Goal: Information Seeking & Learning: Check status

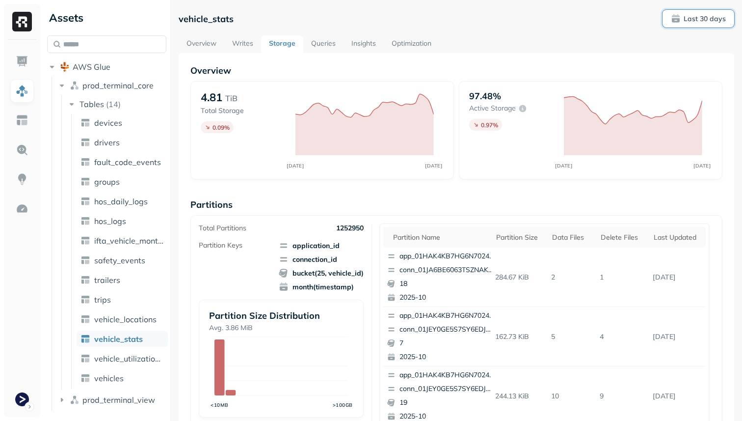
click at [704, 20] on p "Last 30 days" at bounding box center [705, 18] width 42 height 9
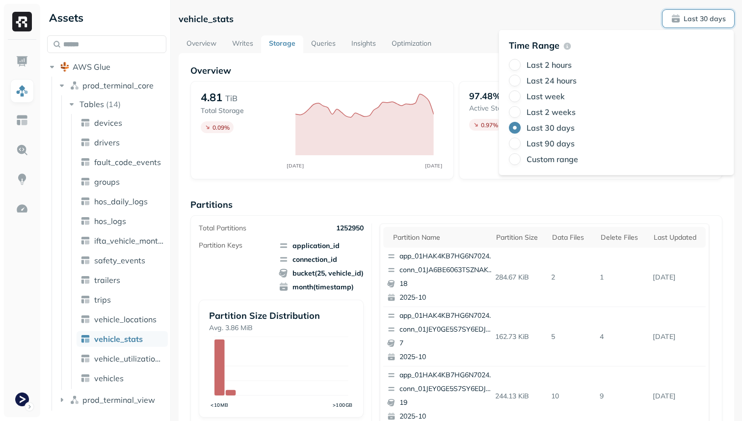
click at [551, 81] on label "Last 24 hours" at bounding box center [552, 81] width 50 height 10
click at [521, 81] on button "Last 24 hours" at bounding box center [515, 81] width 12 height 12
click at [403, 186] on div "Overview 4.81 TiB Total Storage 4.44 % OCT 05 OCT 06 97.48% Active storage 4.75…" at bounding box center [456, 402] width 532 height 674
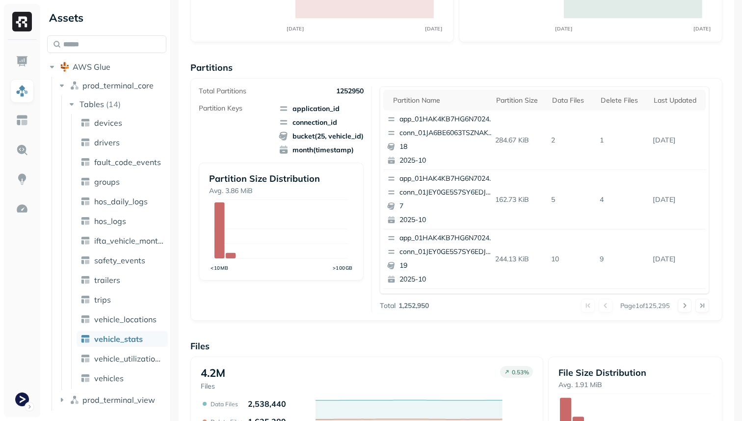
scroll to position [330, 0]
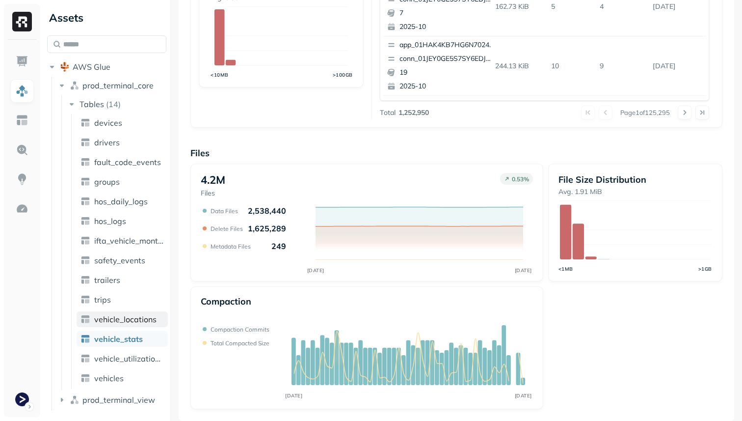
click at [150, 325] on link "vehicle_locations" at bounding box center [122, 319] width 91 height 16
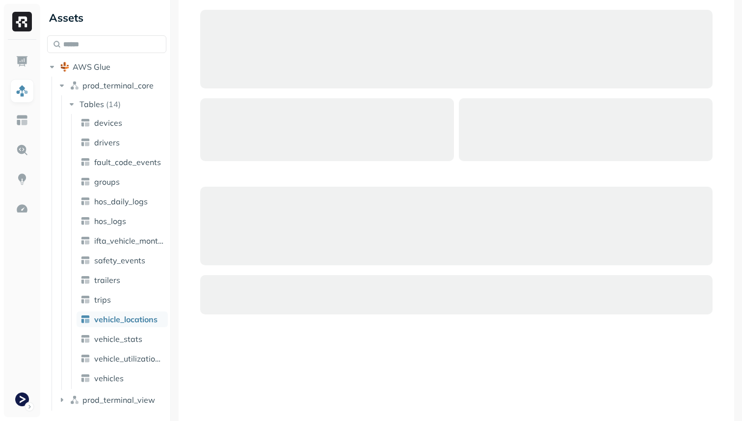
click at [96, 315] on span "vehicle_locations" at bounding box center [125, 319] width 63 height 10
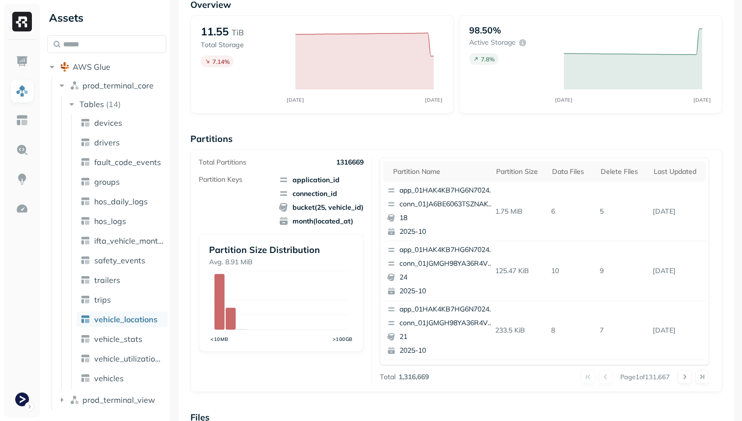
scroll to position [0, 0]
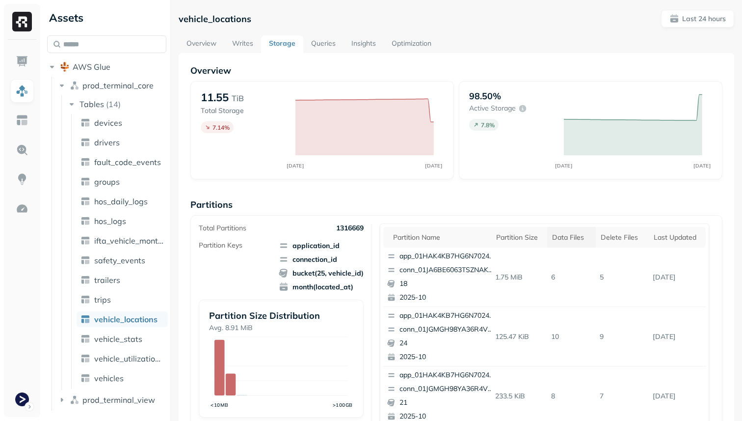
click at [570, 239] on div "Data Files" at bounding box center [571, 237] width 39 height 9
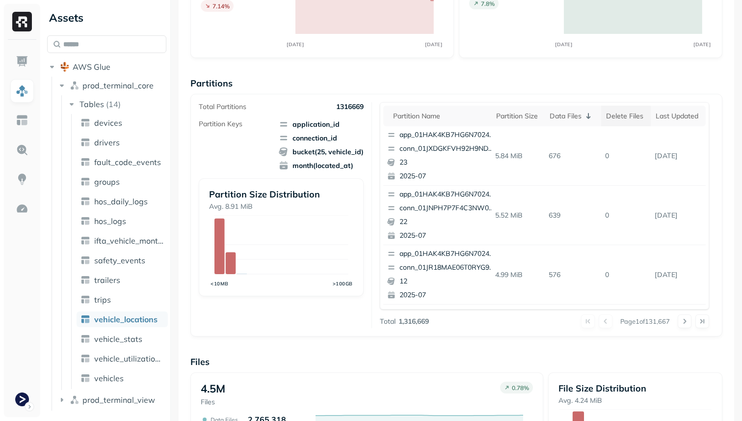
click at [632, 118] on div "Delete Files" at bounding box center [626, 115] width 40 height 9
click at [571, 121] on th "Data Files" at bounding box center [567, 116] width 45 height 21
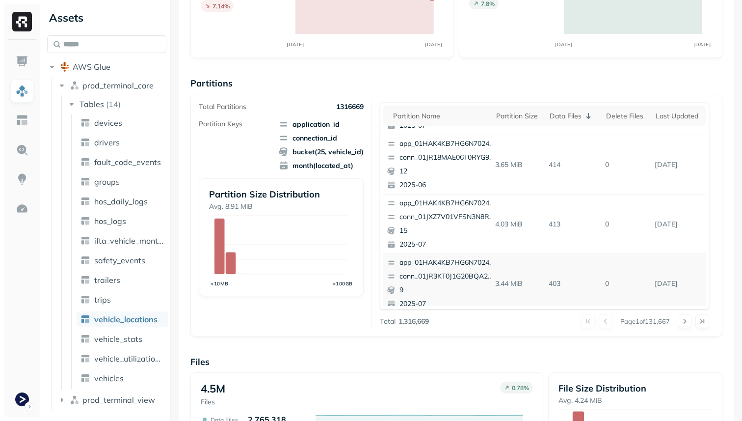
scroll to position [414, 0]
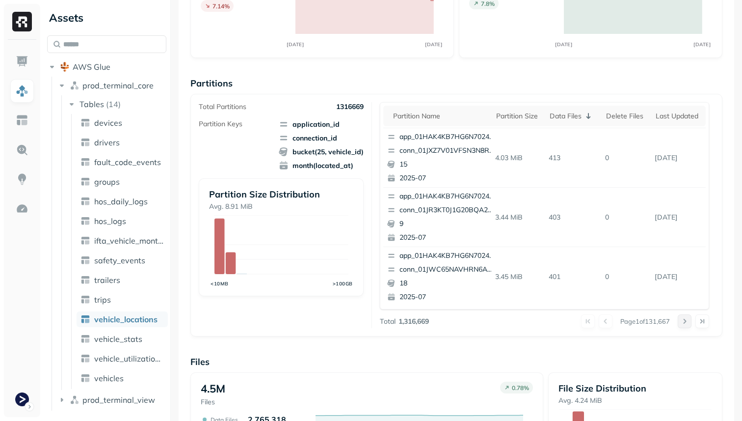
click at [682, 322] on button at bounding box center [685, 321] width 14 height 14
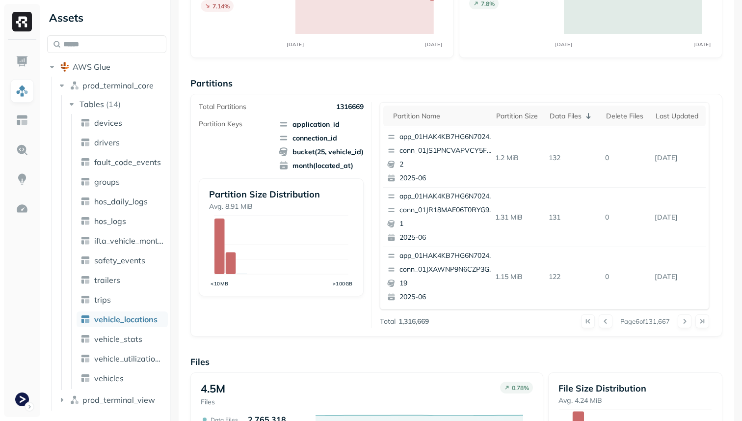
scroll to position [0, 0]
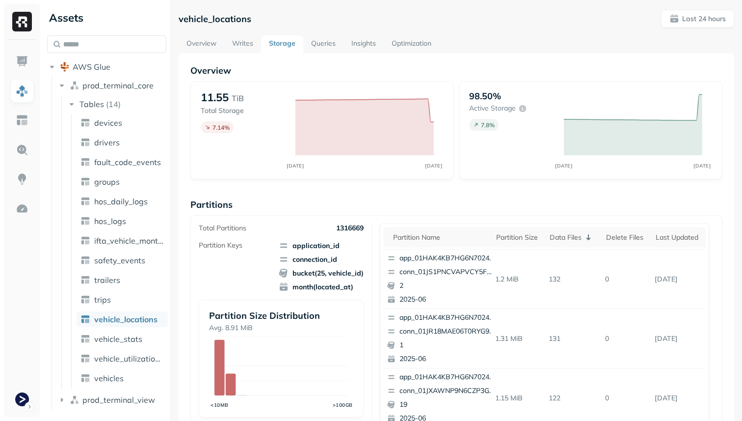
click at [200, 48] on link "Overview" at bounding box center [202, 44] width 46 height 18
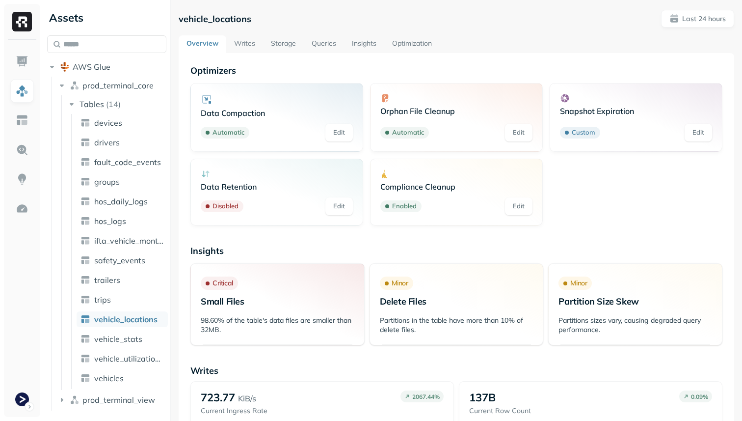
click at [407, 44] on link "Optimization" at bounding box center [411, 44] width 55 height 18
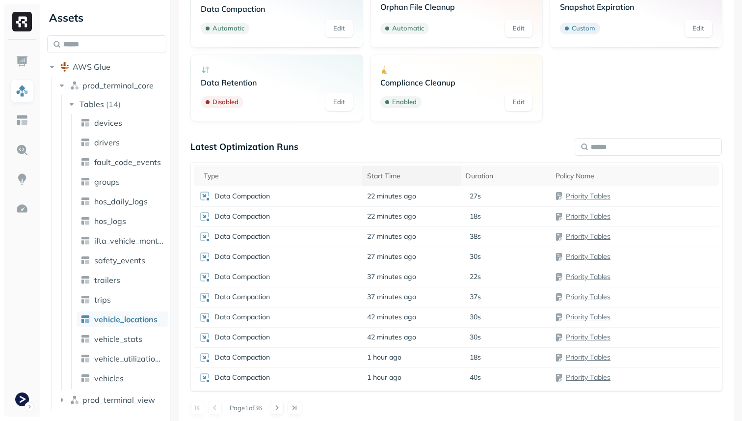
scroll to position [109, 0]
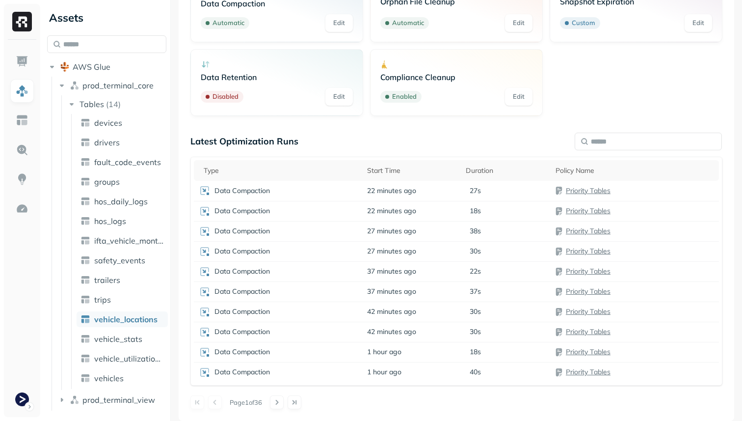
click at [212, 403] on div at bounding box center [205, 402] width 31 height 14
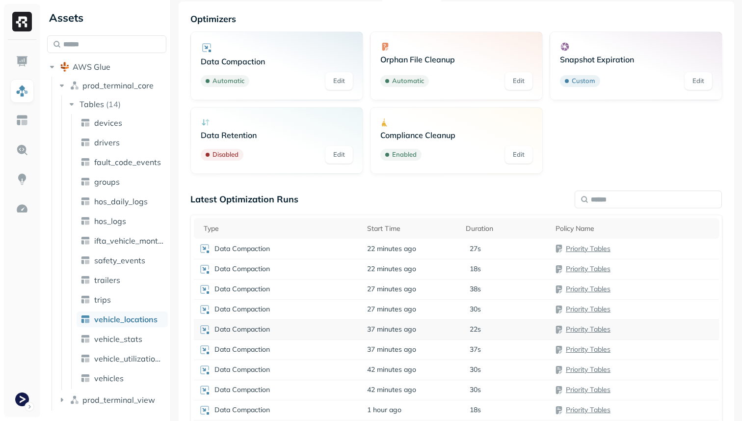
scroll to position [0, 0]
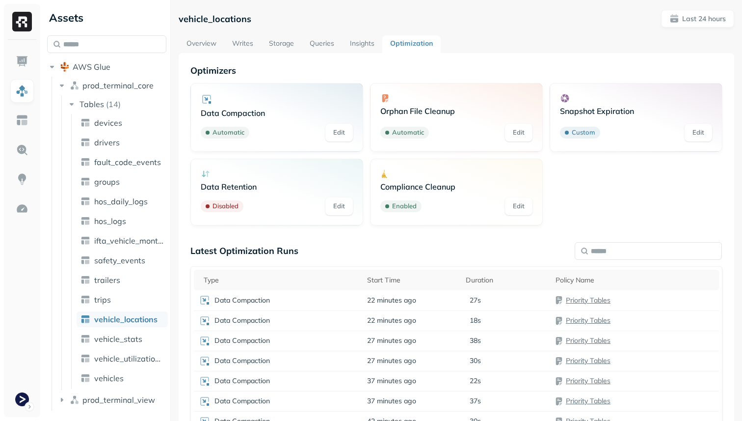
click at [202, 40] on link "Overview" at bounding box center [202, 44] width 46 height 18
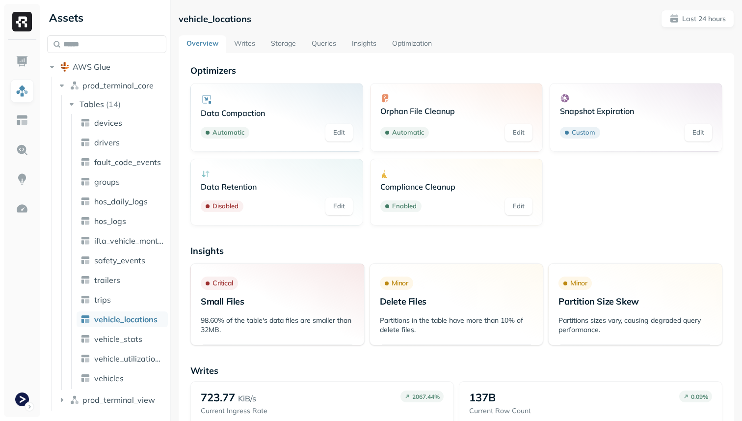
click at [403, 39] on link "Optimization" at bounding box center [411, 44] width 55 height 18
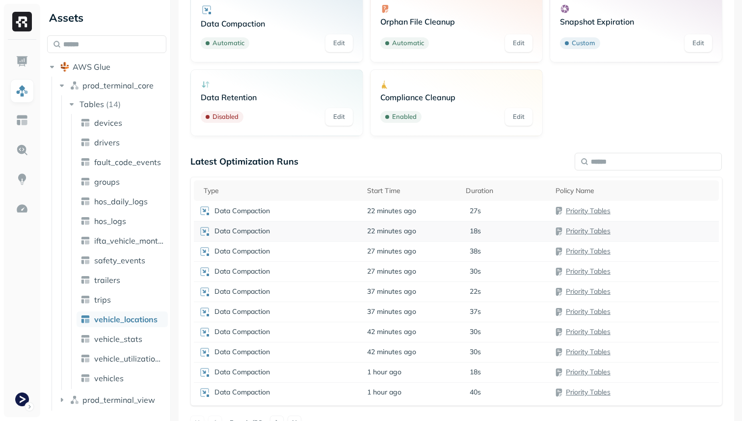
scroll to position [109, 0]
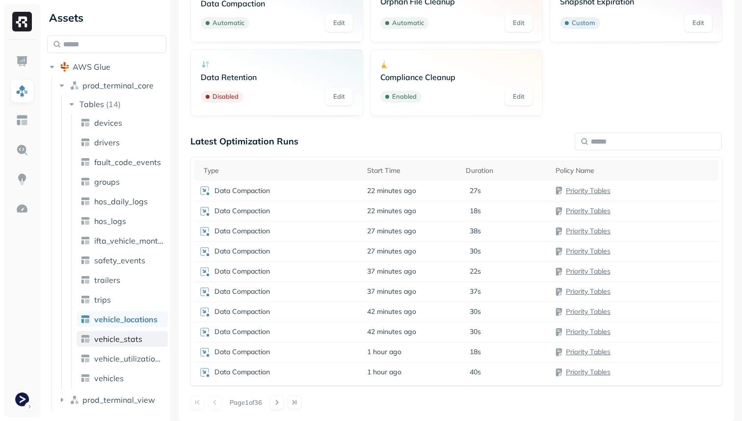
click at [132, 340] on span "vehicle_stats" at bounding box center [118, 339] width 48 height 10
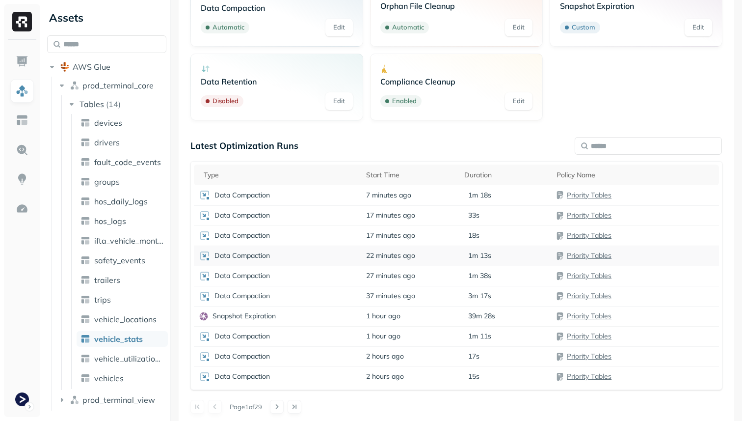
scroll to position [109, 0]
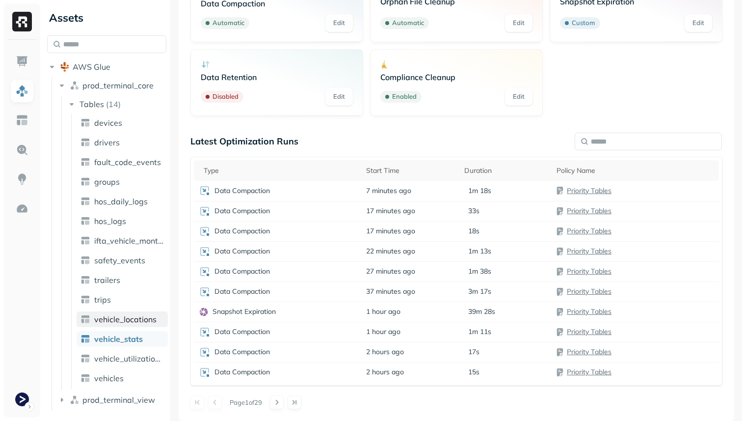
click at [143, 322] on span "vehicle_locations" at bounding box center [125, 319] width 62 height 10
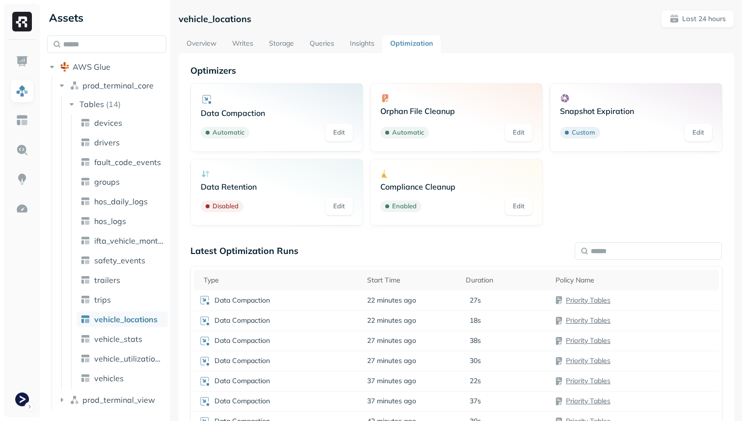
click at [286, 45] on link "Storage" at bounding box center [281, 44] width 41 height 18
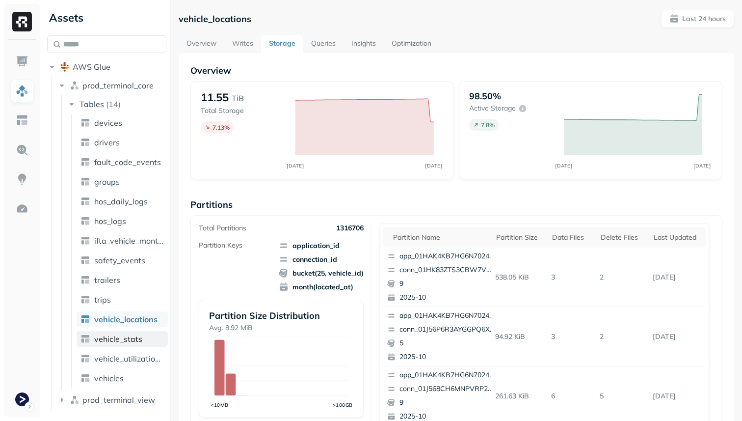
click at [143, 344] on link "vehicle_stats" at bounding box center [122, 339] width 91 height 16
click at [128, 316] on span "vehicle_locations" at bounding box center [125, 319] width 62 height 10
click at [212, 50] on link "Overview" at bounding box center [202, 44] width 46 height 18
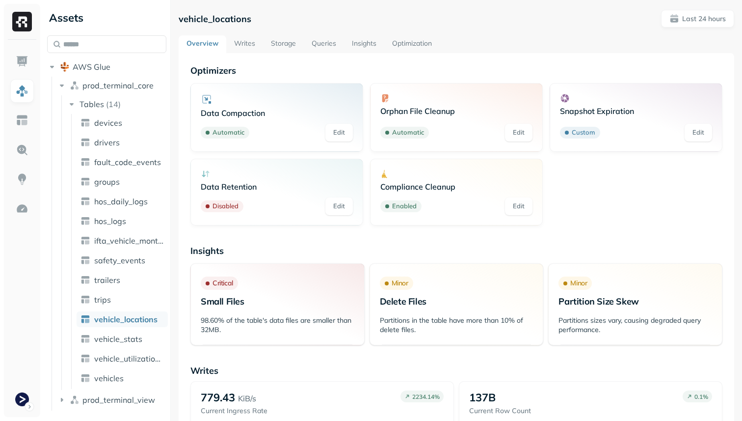
click at [281, 49] on link "Storage" at bounding box center [283, 44] width 41 height 18
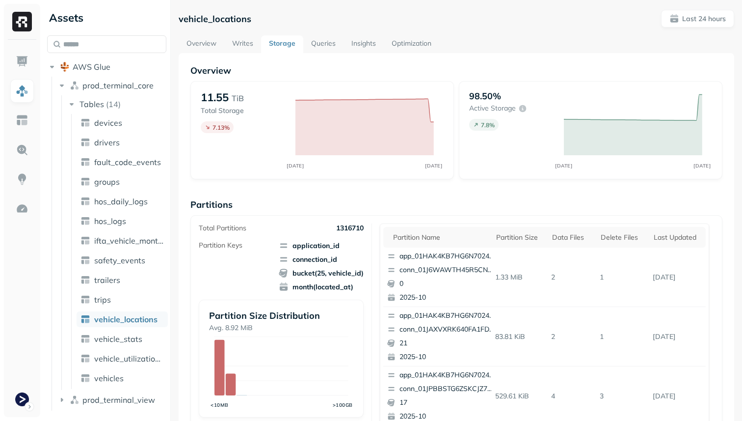
click at [193, 41] on link "Overview" at bounding box center [202, 44] width 46 height 18
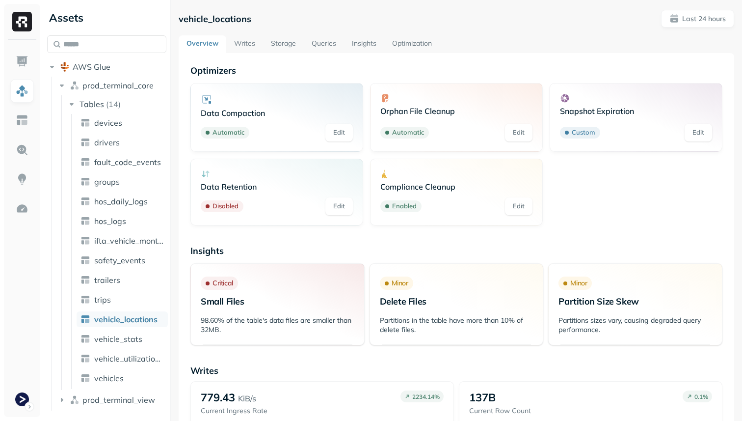
click at [363, 42] on link "Insights" at bounding box center [364, 44] width 40 height 18
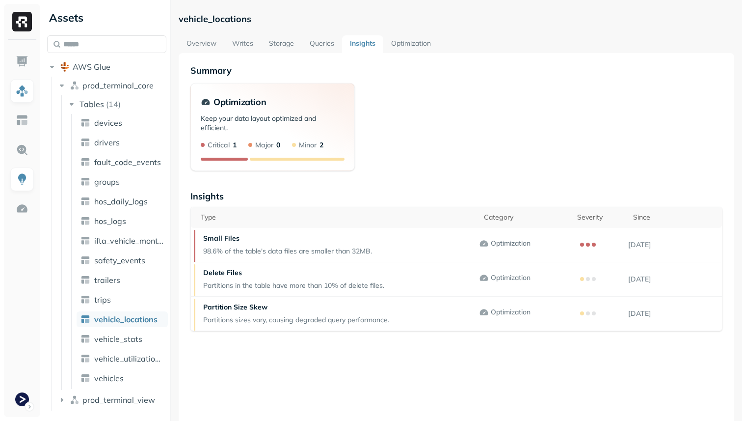
click at [245, 45] on link "Writes" at bounding box center [242, 44] width 37 height 18
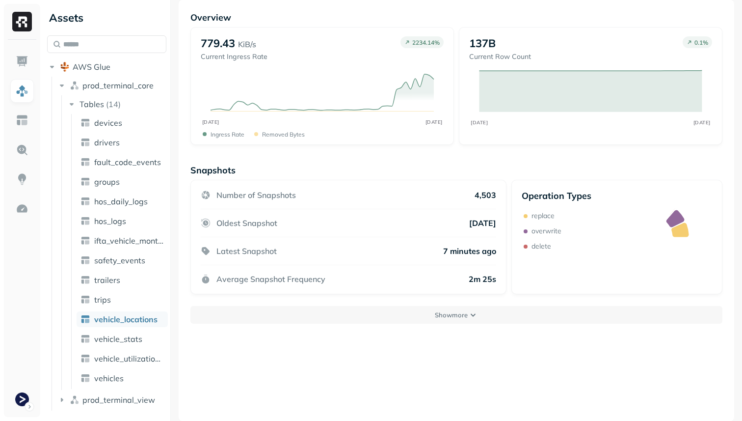
scroll to position [52, 0]
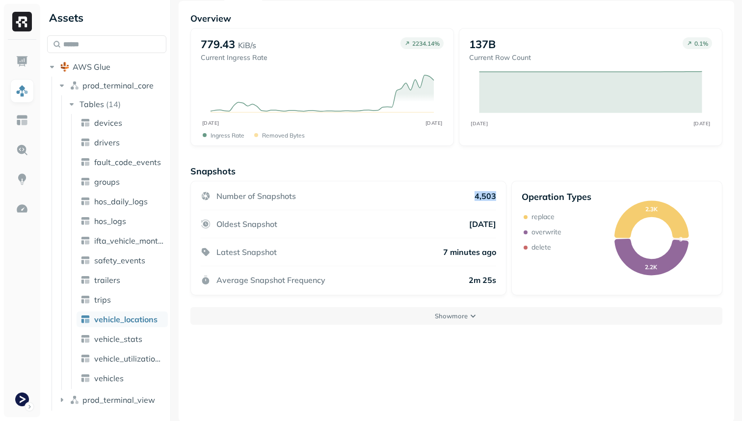
drag, startPoint x: 472, startPoint y: 196, endPoint x: 497, endPoint y: 199, distance: 25.2
click at [497, 199] on div "Number of Snapshots 4,503 Oldest Snapshot [DATE] Latest Snapshot 7 minutes ago …" at bounding box center [348, 238] width 316 height 114
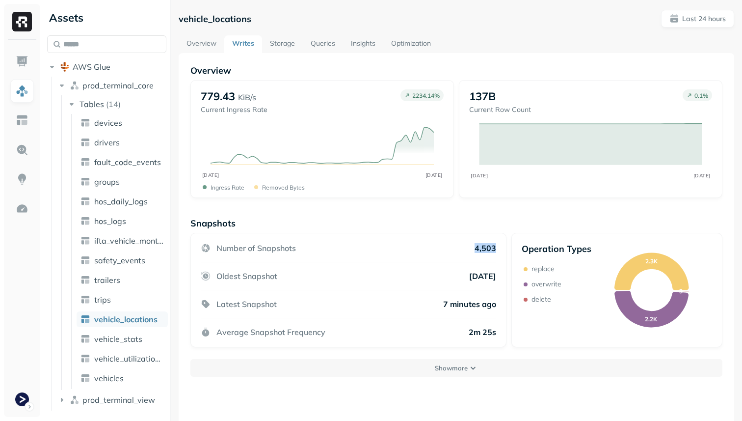
click at [204, 45] on link "Overview" at bounding box center [202, 44] width 46 height 18
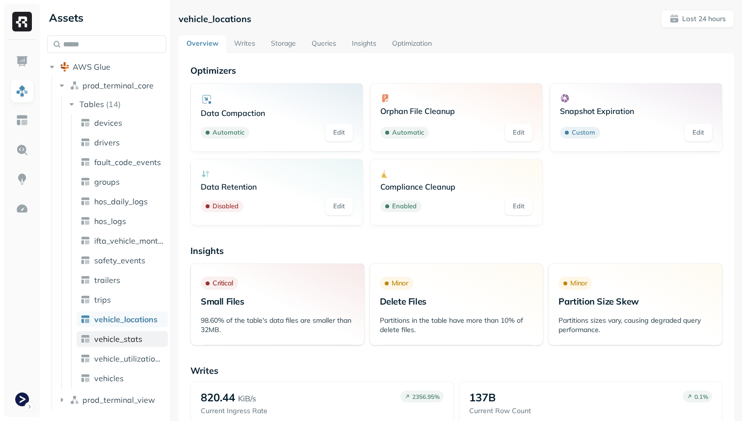
click at [145, 343] on link "vehicle_stats" at bounding box center [122, 339] width 91 height 16
click at [123, 319] on span "vehicle_locations" at bounding box center [125, 319] width 62 height 10
click at [288, 51] on link "Storage" at bounding box center [283, 44] width 41 height 18
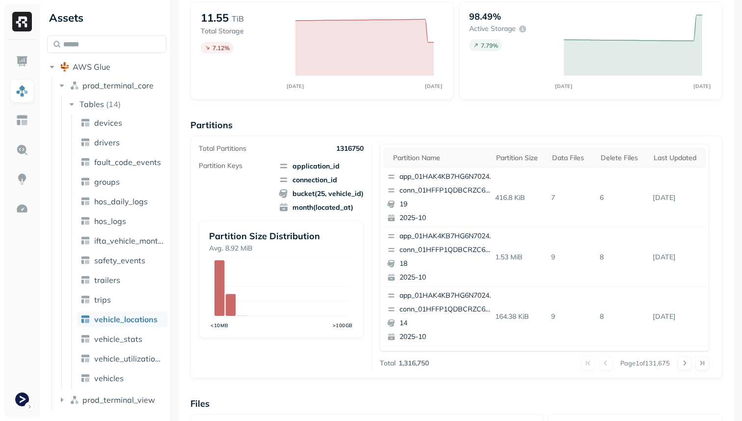
scroll to position [330, 0]
